Goal: Contribute content: Add original content to the website for others to see

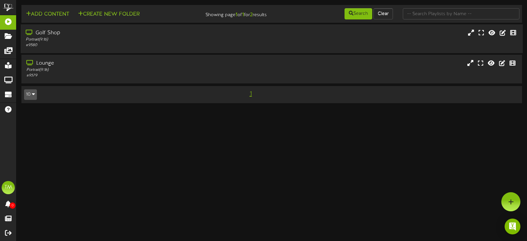
click at [45, 33] on div "Golf Shop" at bounding box center [125, 33] width 199 height 8
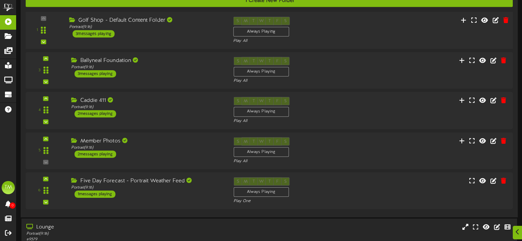
scroll to position [99, 0]
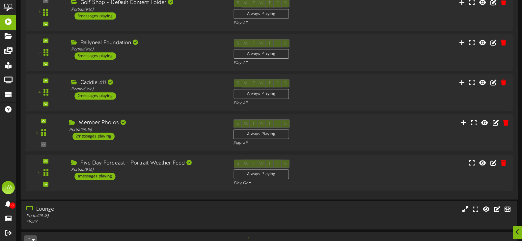
click at [114, 121] on div "Member Photos" at bounding box center [146, 123] width 154 height 8
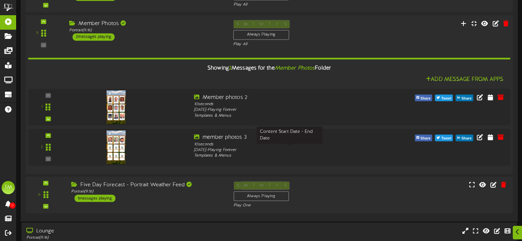
scroll to position [197, 0]
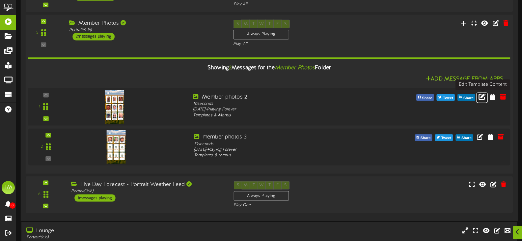
click at [480, 97] on icon at bounding box center [481, 95] width 7 height 7
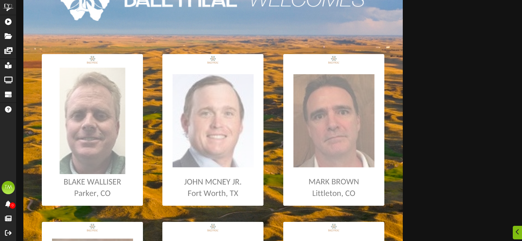
scroll to position [99, 0]
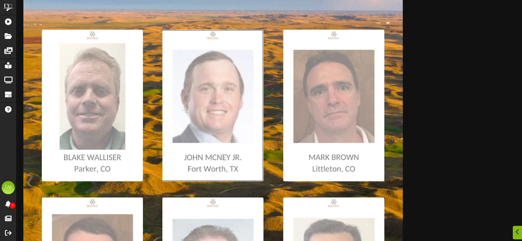
type input "**********"
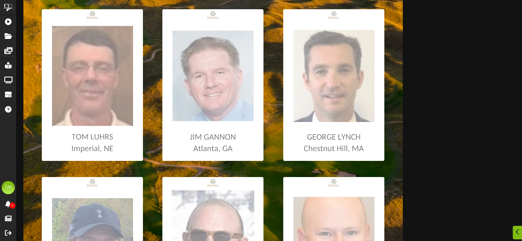
scroll to position [296, 0]
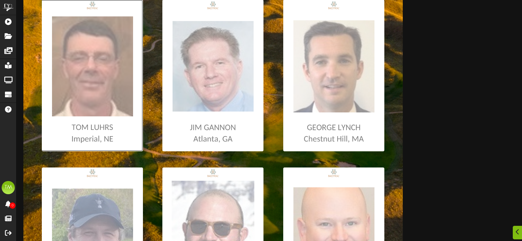
type input "**********"
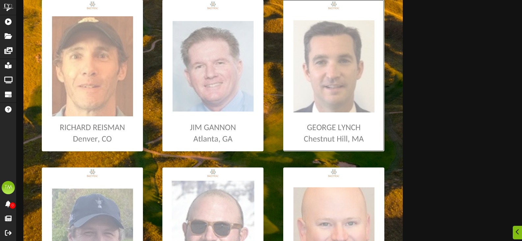
click at [346, 69] on input "file" at bounding box center [3, 75] width 761 height 151
type input "**********"
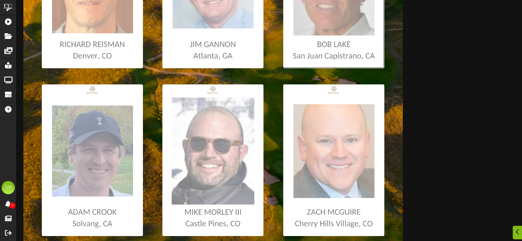
scroll to position [395, 0]
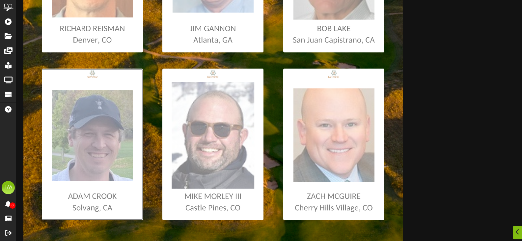
type input "**********"
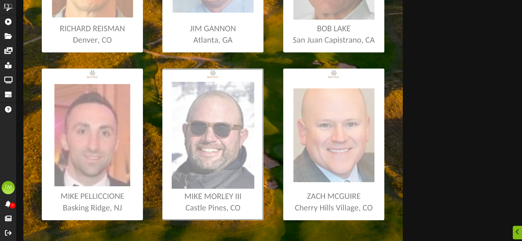
type input "**********"
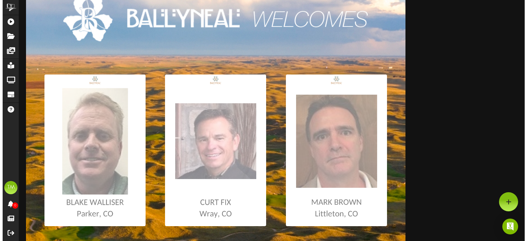
scroll to position [0, 0]
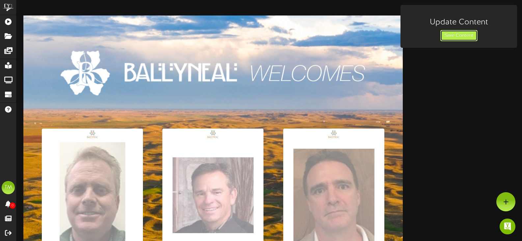
click at [459, 36] on button "Save Content" at bounding box center [458, 35] width 37 height 11
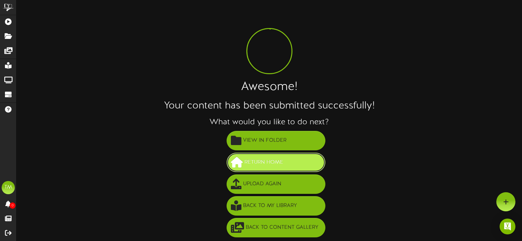
click at [254, 161] on span "Return Home" at bounding box center [264, 162] width 42 height 11
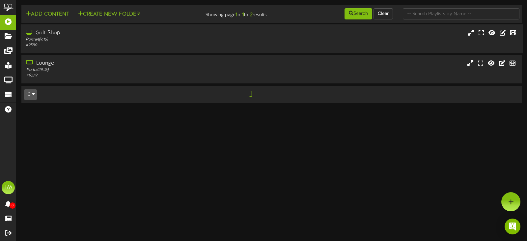
click at [53, 30] on div "Golf Shop" at bounding box center [125, 33] width 199 height 8
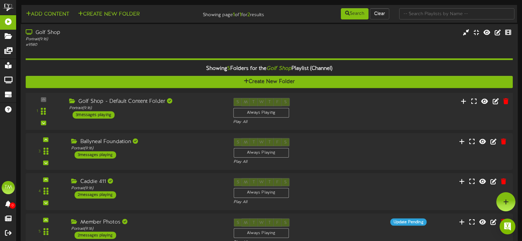
click at [113, 112] on div "3 messages playing" at bounding box center [93, 114] width 42 height 7
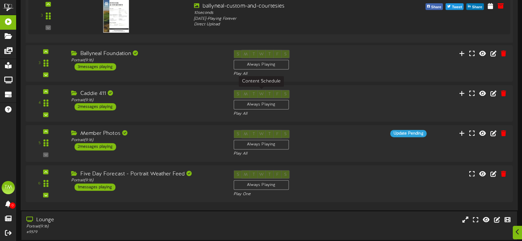
scroll to position [263, 0]
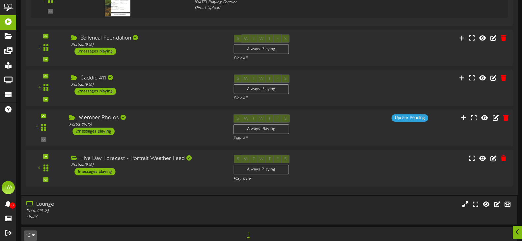
click at [100, 117] on div "Member Photos" at bounding box center [146, 118] width 154 height 8
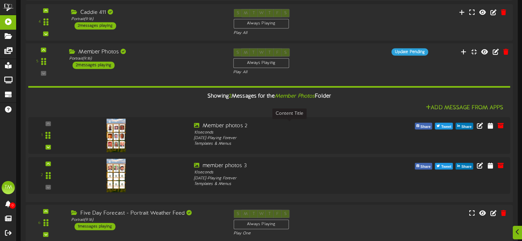
scroll to position [329, 0]
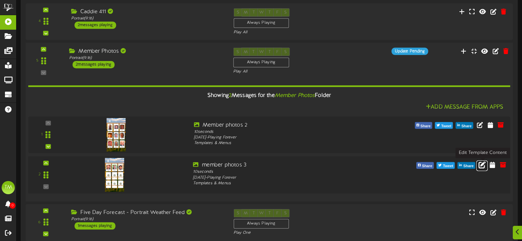
click at [481, 163] on icon at bounding box center [481, 164] width 7 height 7
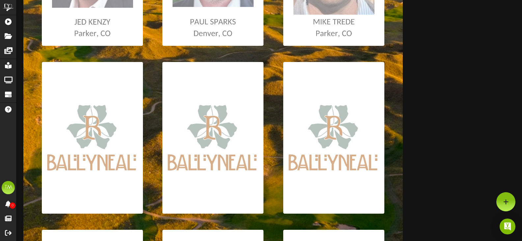
scroll to position [230, 0]
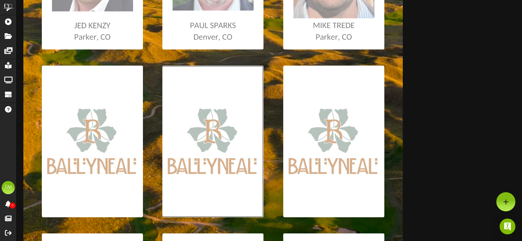
type input "**********"
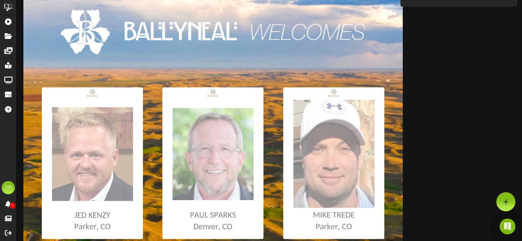
scroll to position [0, 0]
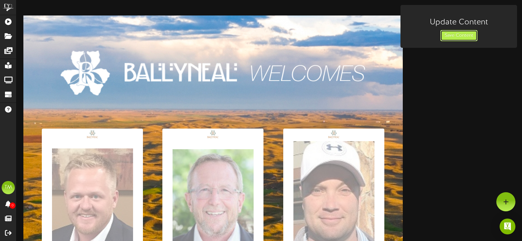
click at [454, 37] on button "Save Content" at bounding box center [458, 35] width 37 height 11
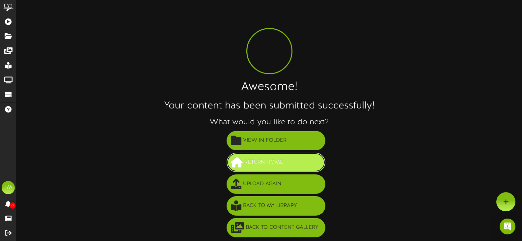
click at [247, 158] on span "Return Home" at bounding box center [264, 162] width 42 height 11
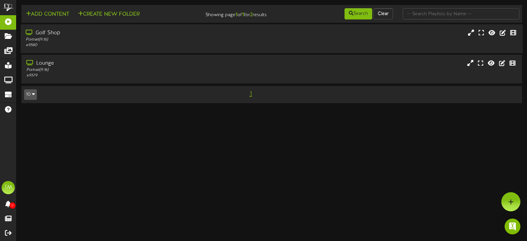
click at [42, 31] on div "Golf Shop" at bounding box center [125, 33] width 199 height 8
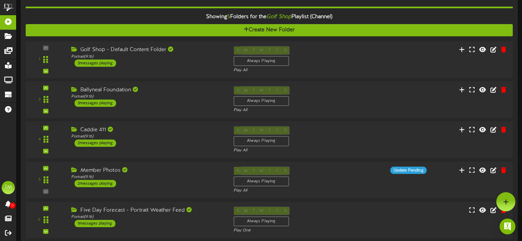
scroll to position [48, 0]
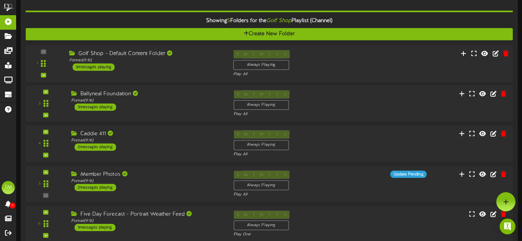
click at [102, 52] on div "Golf Shop - Default Content Folder" at bounding box center [146, 54] width 154 height 8
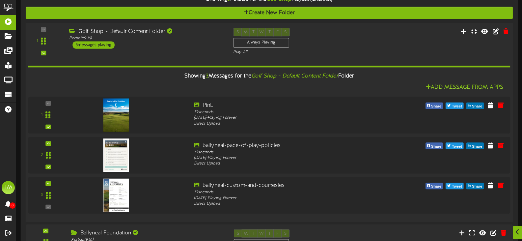
scroll to position [80, 0]
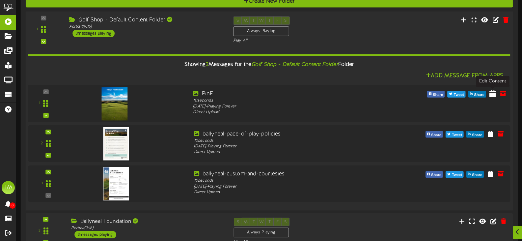
click at [492, 93] on icon at bounding box center [492, 93] width 7 height 7
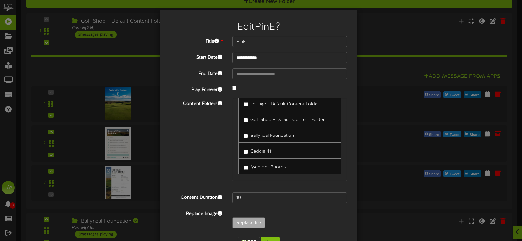
scroll to position [22, 0]
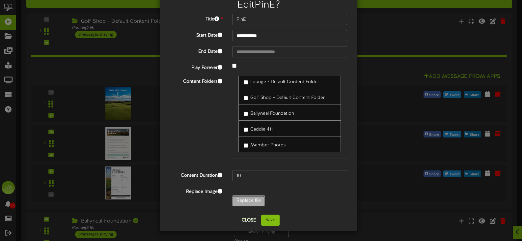
type input "**********"
type input "PinF"
click at [263, 216] on button "Save" at bounding box center [270, 219] width 18 height 11
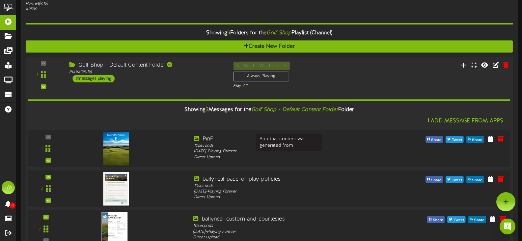
scroll to position [0, 0]
